Goal: Communication & Community: Ask a question

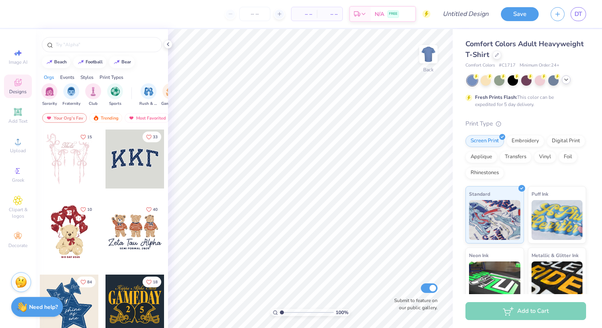
click at [566, 80] on icon at bounding box center [566, 79] width 6 height 6
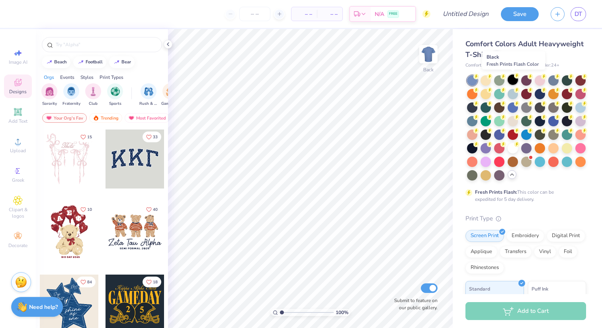
click at [514, 80] on div at bounding box center [513, 79] width 10 height 10
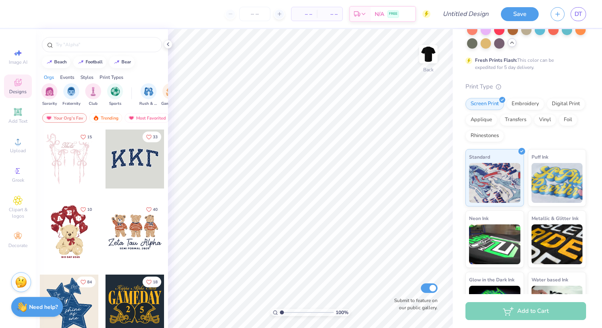
scroll to position [167, 0]
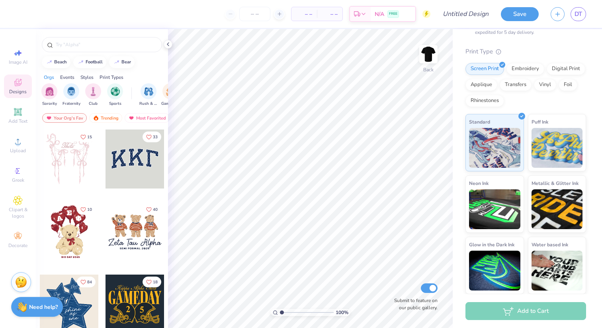
click at [499, 315] on div "Add to Cart" at bounding box center [526, 311] width 121 height 18
click at [465, 16] on input "Design Title" at bounding box center [475, 14] width 39 height 16
type input "[DATE]"
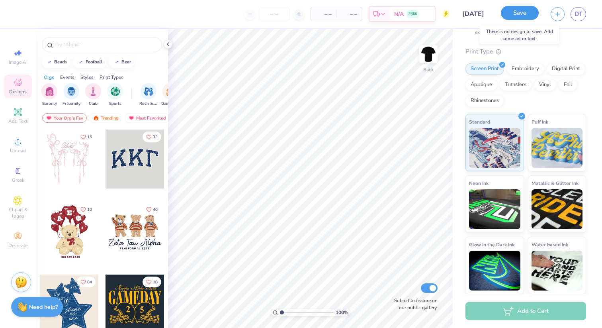
click at [517, 10] on button "Save" at bounding box center [520, 13] width 38 height 14
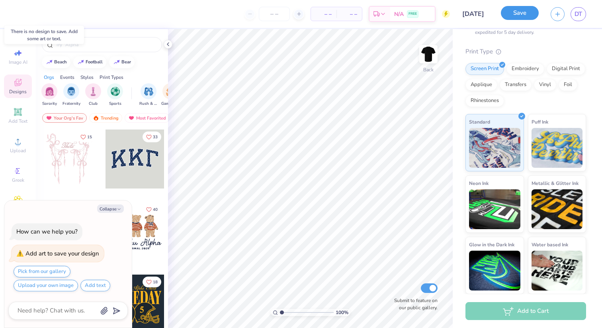
click at [509, 18] on button "Save" at bounding box center [520, 13] width 38 height 14
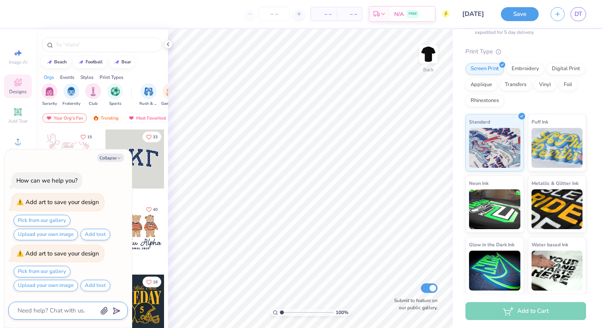
type textarea "x"
click at [102, 309] on icon "button" at bounding box center [104, 311] width 8 height 8
click at [44, 312] on textarea at bounding box center [57, 310] width 81 height 11
paste textarea "make the machetes rotate so it’s more horizontal and we could put SN at the top…"
type textarea "make the machetes rotate so it’s more horizontal and we could put SN at the top…"
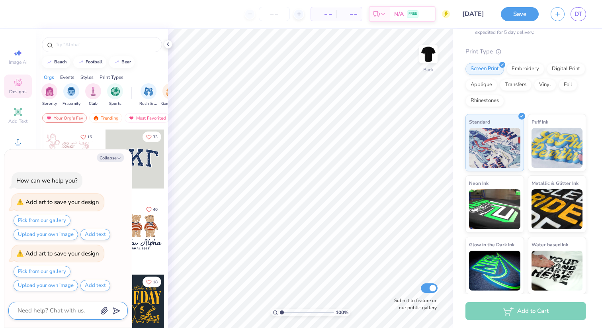
type textarea "x"
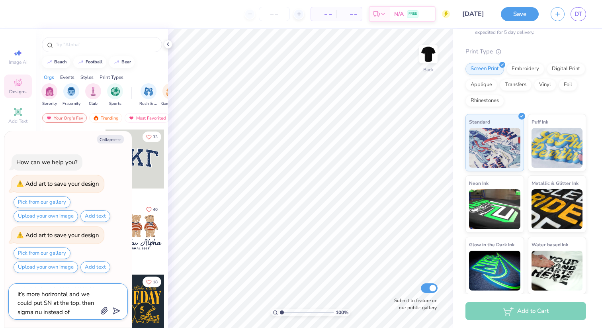
type textarea "make the machetes rotate so it’s more horizontal and we could put SN at the top…"
click at [103, 308] on icon "button" at bounding box center [104, 311] width 8 height 8
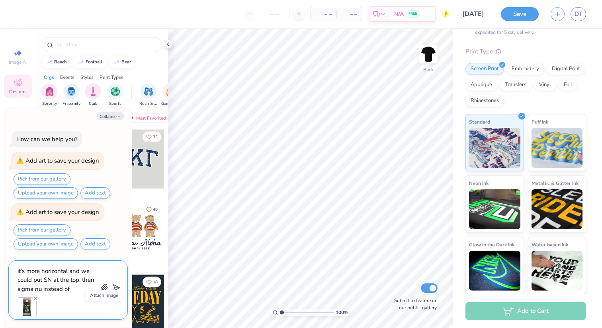
click at [102, 287] on icon "button" at bounding box center [104, 287] width 6 height 7
type textarea "x"
click at [119, 286] on icon "submit" at bounding box center [115, 287] width 11 height 11
type textarea "x"
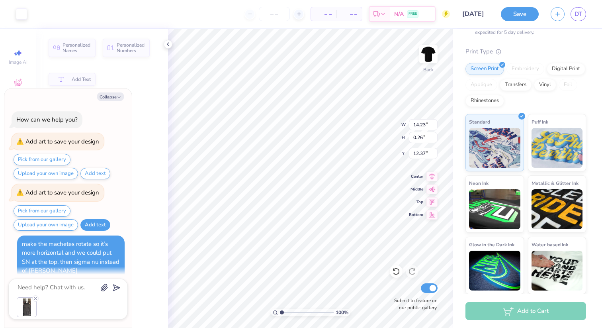
scroll to position [0, 0]
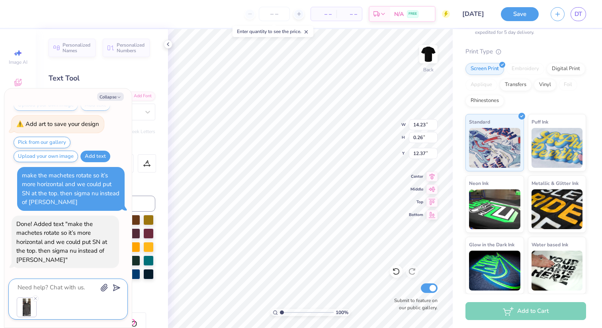
click at [78, 292] on textarea at bounding box center [57, 287] width 81 height 11
type textarea "h"
type textarea "x"
type textarea "he"
type textarea "x"
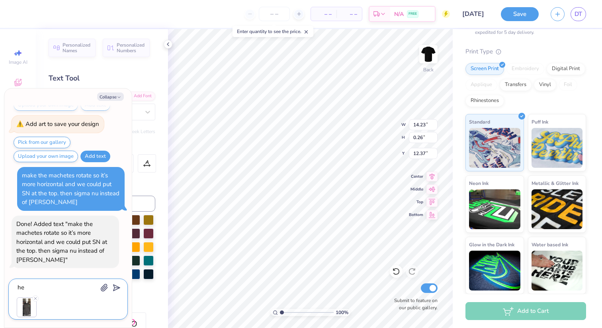
type textarea "hel"
type textarea "x"
type textarea "hell"
type textarea "x"
type textarea "hell"
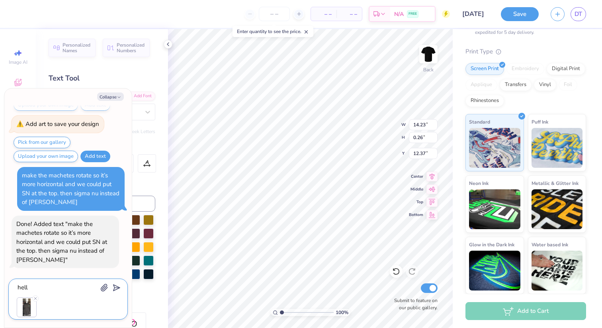
type textarea "x"
type textarea "hell n"
type textarea "x"
type textarea "hell na"
type textarea "x"
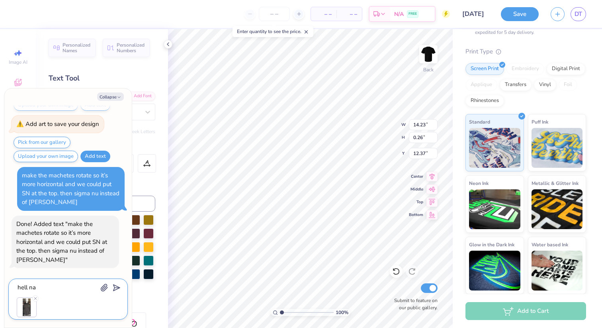
type textarea "hell nah"
type textarea "x"
type textarea "hell nah"
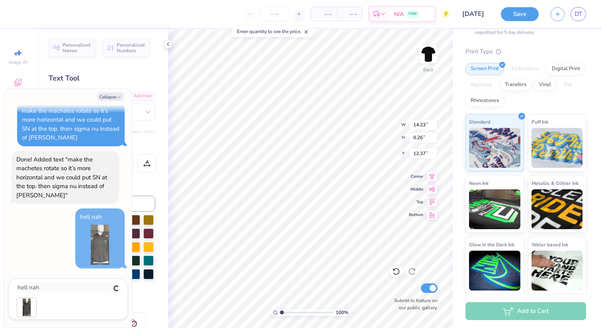
type textarea "x"
